Goal: Information Seeking & Learning: Learn about a topic

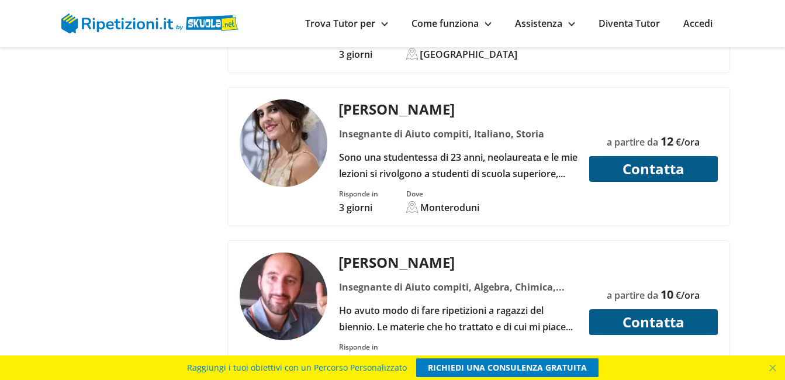
scroll to position [3857, 0]
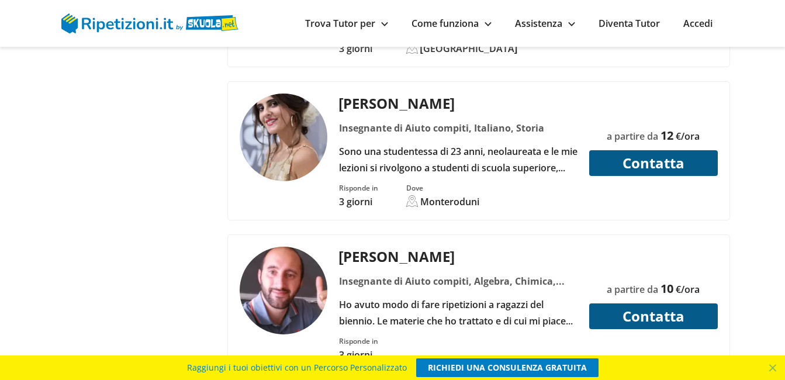
click at [264, 101] on img at bounding box center [284, 138] width 88 height 88
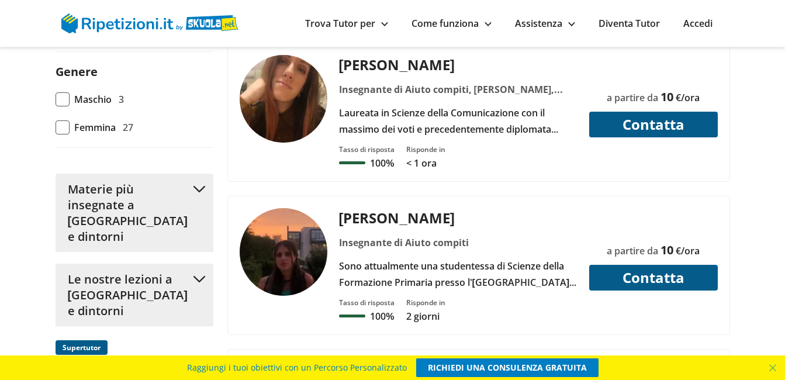
scroll to position [1110, 0]
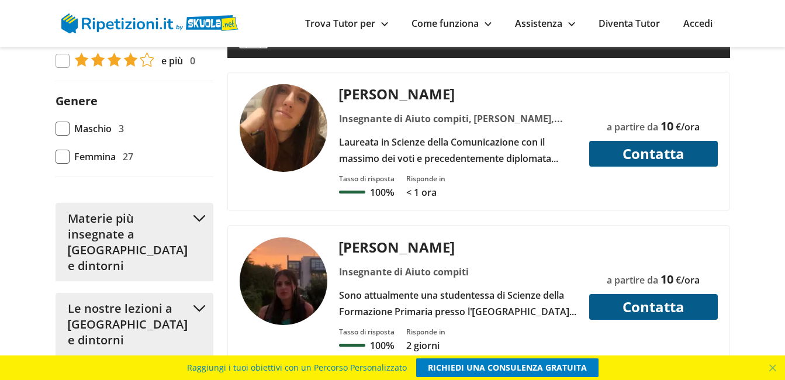
click at [291, 89] on img at bounding box center [284, 128] width 88 height 88
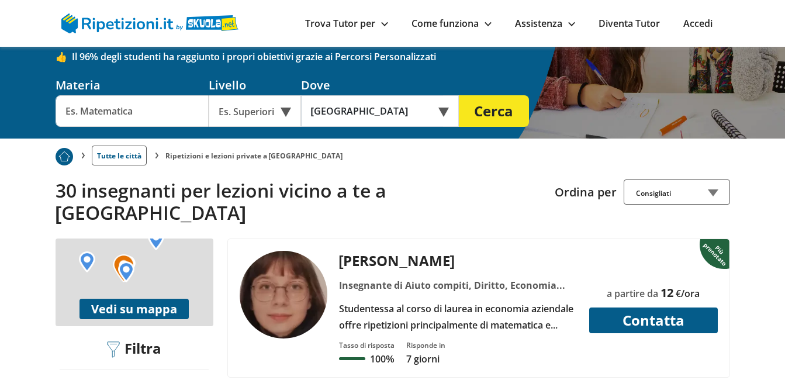
scroll to position [117, 0]
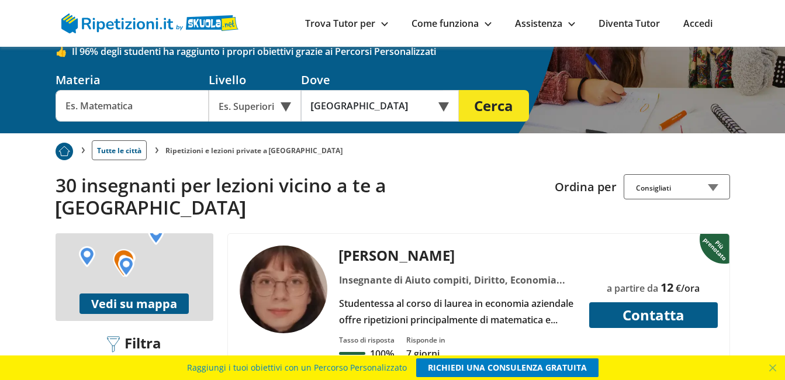
click at [715, 186] on div "Consigliati" at bounding box center [677, 186] width 106 height 25
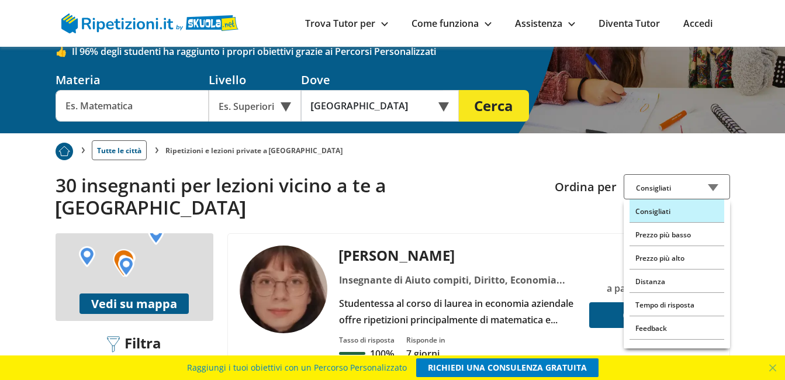
click at [543, 245] on div "[PERSON_NAME]" at bounding box center [457, 254] width 247 height 19
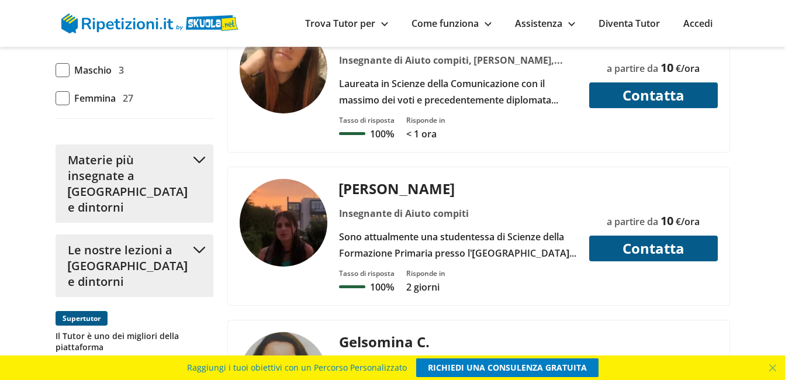
scroll to position [1227, 0]
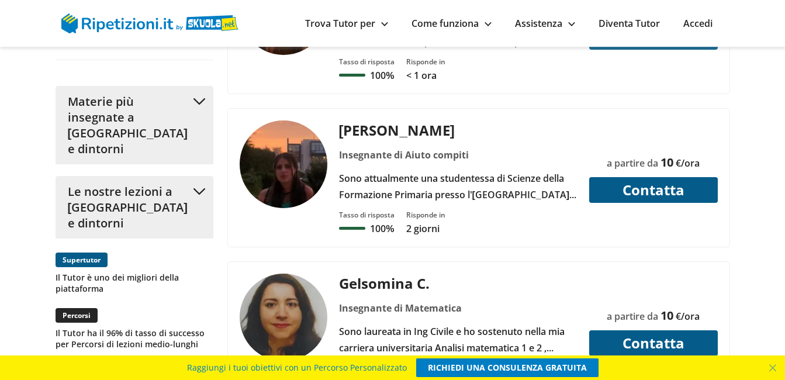
click at [422, 170] on div "Sono attualmente una studentessa di Scienze della Formazione Primaria presso l'…" at bounding box center [457, 186] width 247 height 33
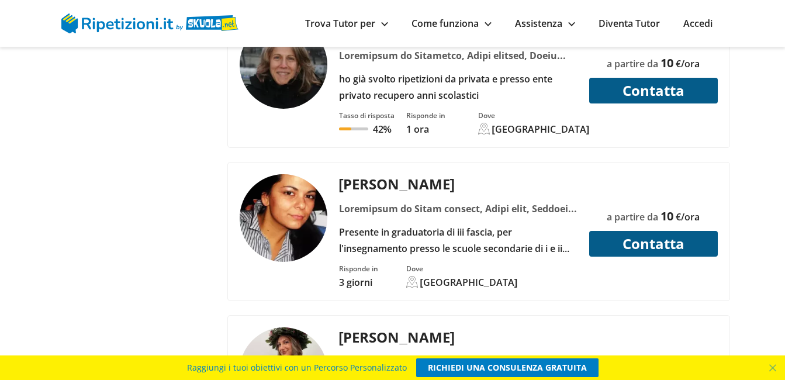
scroll to position [2104, 0]
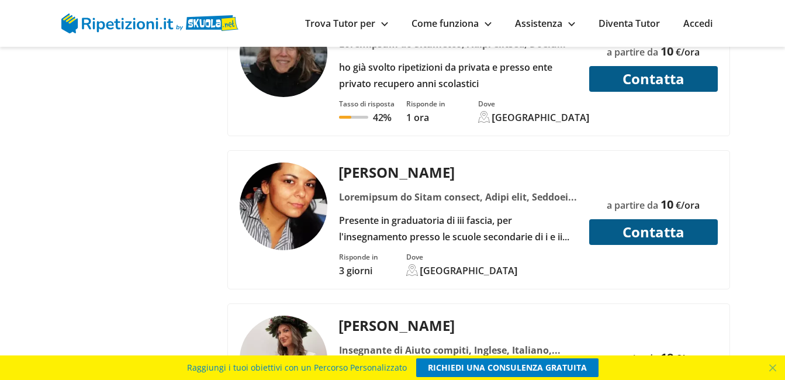
click at [382, 189] on div at bounding box center [457, 197] width 247 height 16
